Goal: Task Accomplishment & Management: Complete application form

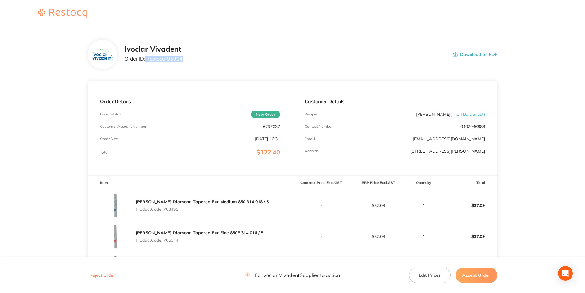
drag, startPoint x: 190, startPoint y: 60, endPoint x: 145, endPoint y: 58, distance: 44.9
click at [145, 58] on div "Ivoclar Vivadent Order ID: Restocq- 95904 Download as PDF" at bounding box center [311, 54] width 373 height 19
copy p "Restocq- 95904"
click at [175, 209] on p "Product Code: 703495" at bounding box center [202, 208] width 133 height 5
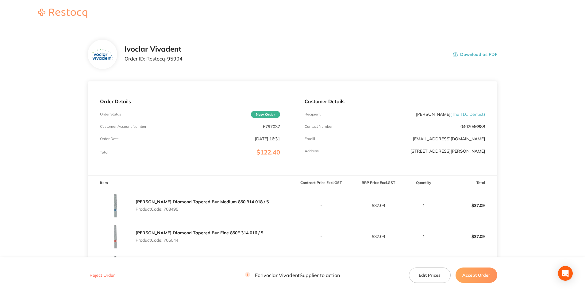
copy p "703495"
click at [173, 240] on p "Product Code: 705044" at bounding box center [200, 239] width 128 height 5
copy p "705044"
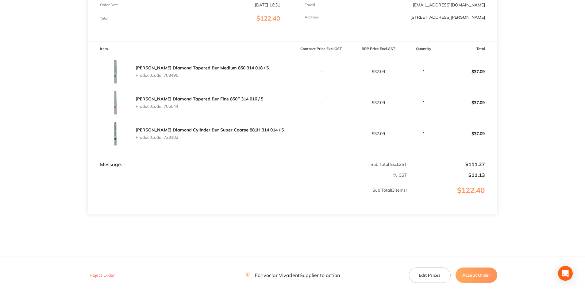
scroll to position [140, 0]
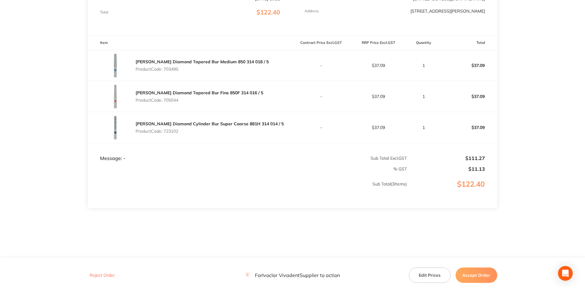
click at [176, 131] on p "Product Code: 723102" at bounding box center [210, 131] width 148 height 5
copy p "723102"
click at [478, 274] on button "Accept Order" at bounding box center [477, 274] width 42 height 15
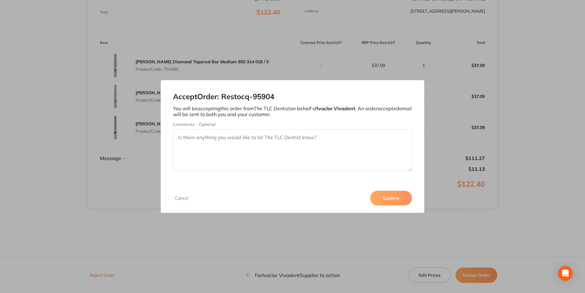
click at [320, 152] on textarea "Comments - Optional" at bounding box center [292, 150] width 239 height 42
paste textarea "723102"
click at [302, 136] on textarea "723102 in in back order tentative ETA late November" at bounding box center [292, 150] width 239 height 42
click at [308, 135] on textarea "723102 in in back order tentative ETA late November." at bounding box center [292, 150] width 239 height 42
click at [344, 136] on textarea "723102 in in back order tentative ETA late November. Order number 3011288457" at bounding box center [292, 150] width 239 height 42
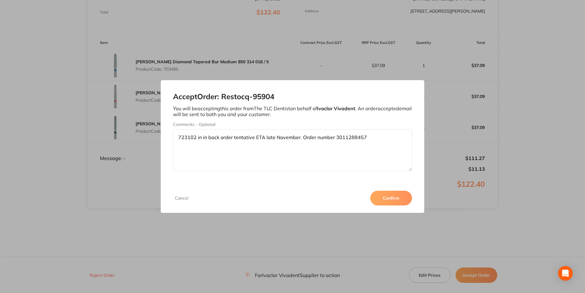
click at [344, 136] on textarea "723102 in in back order tentative ETA late November. Order number 3011288457" at bounding box center [292, 150] width 239 height 42
click at [368, 137] on textarea "723102 in in back order tentative ETA late November. Order number 3011288457" at bounding box center [292, 150] width 239 height 42
type textarea "723102 in in back order tentative ETA late November. Order number 3011288457."
click at [379, 195] on button "Confirm" at bounding box center [391, 198] width 42 height 15
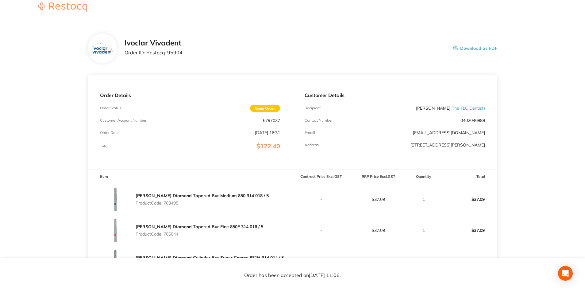
scroll to position [0, 0]
